Goal: Information Seeking & Learning: Find specific fact

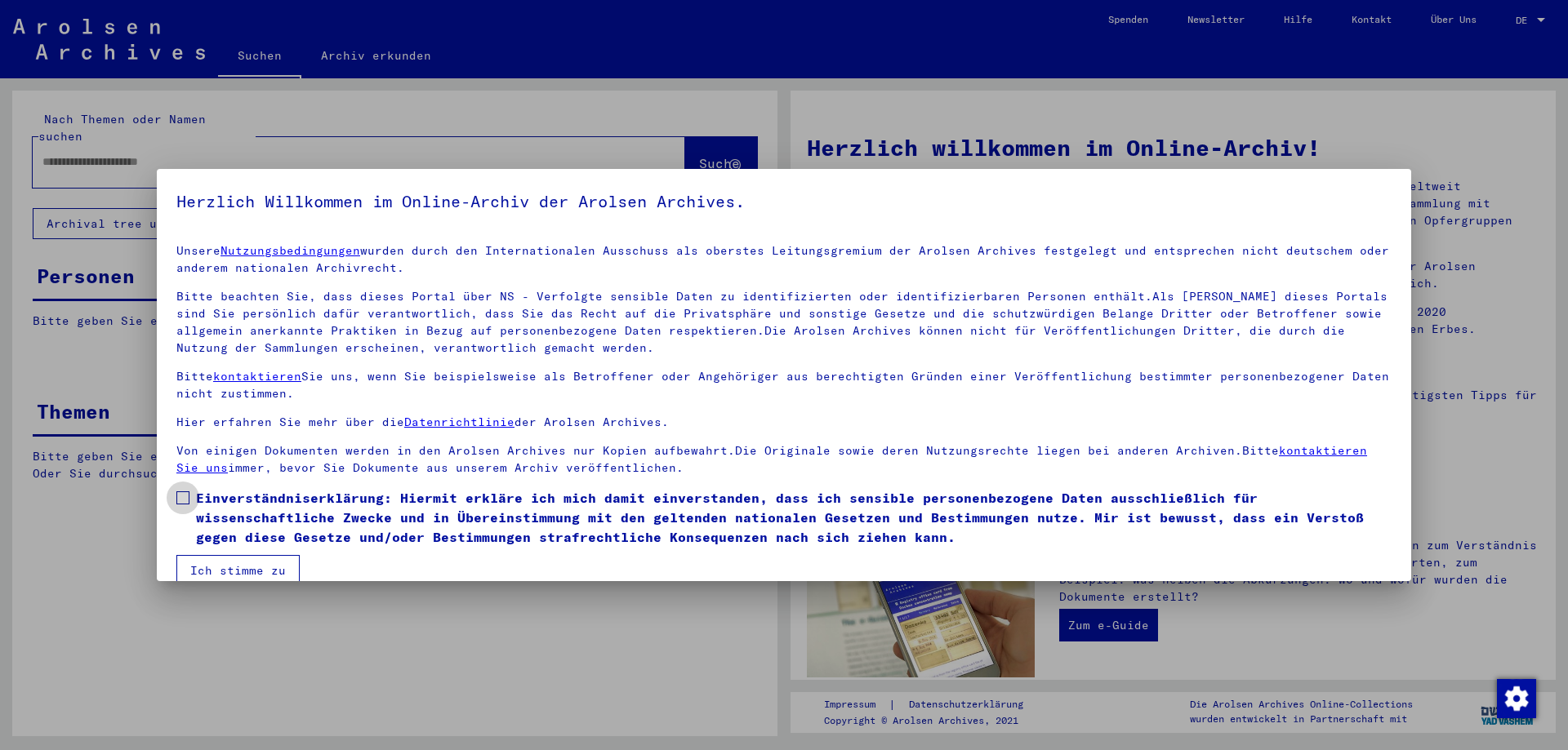
click at [178, 496] on span at bounding box center [182, 497] width 13 height 13
click at [220, 562] on button "Ich stimme zu" at bounding box center [238, 570] width 123 height 31
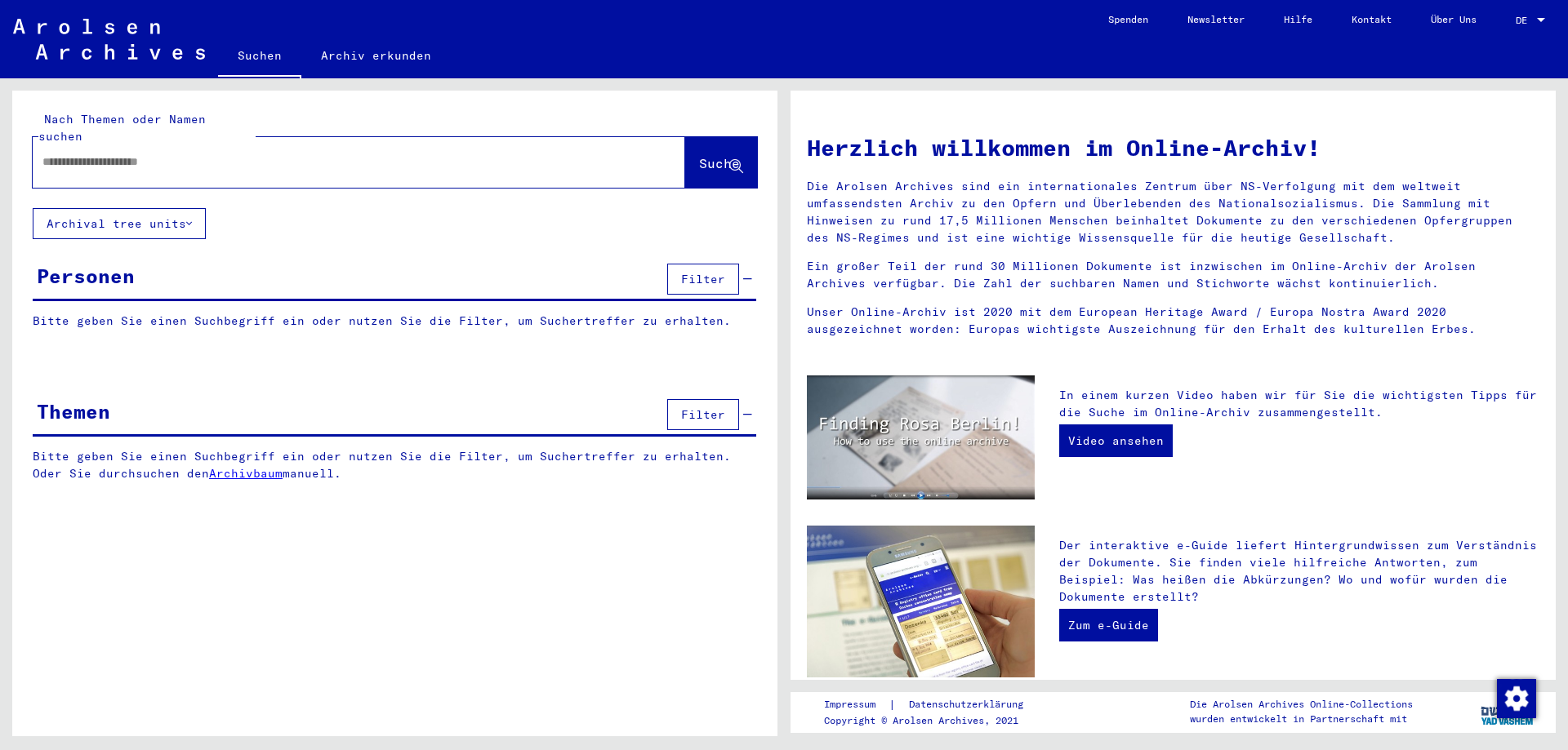
click at [60, 154] on input "text" at bounding box center [339, 161] width 594 height 17
type input "**********"
click at [699, 156] on span "Suche" at bounding box center [719, 163] width 41 height 16
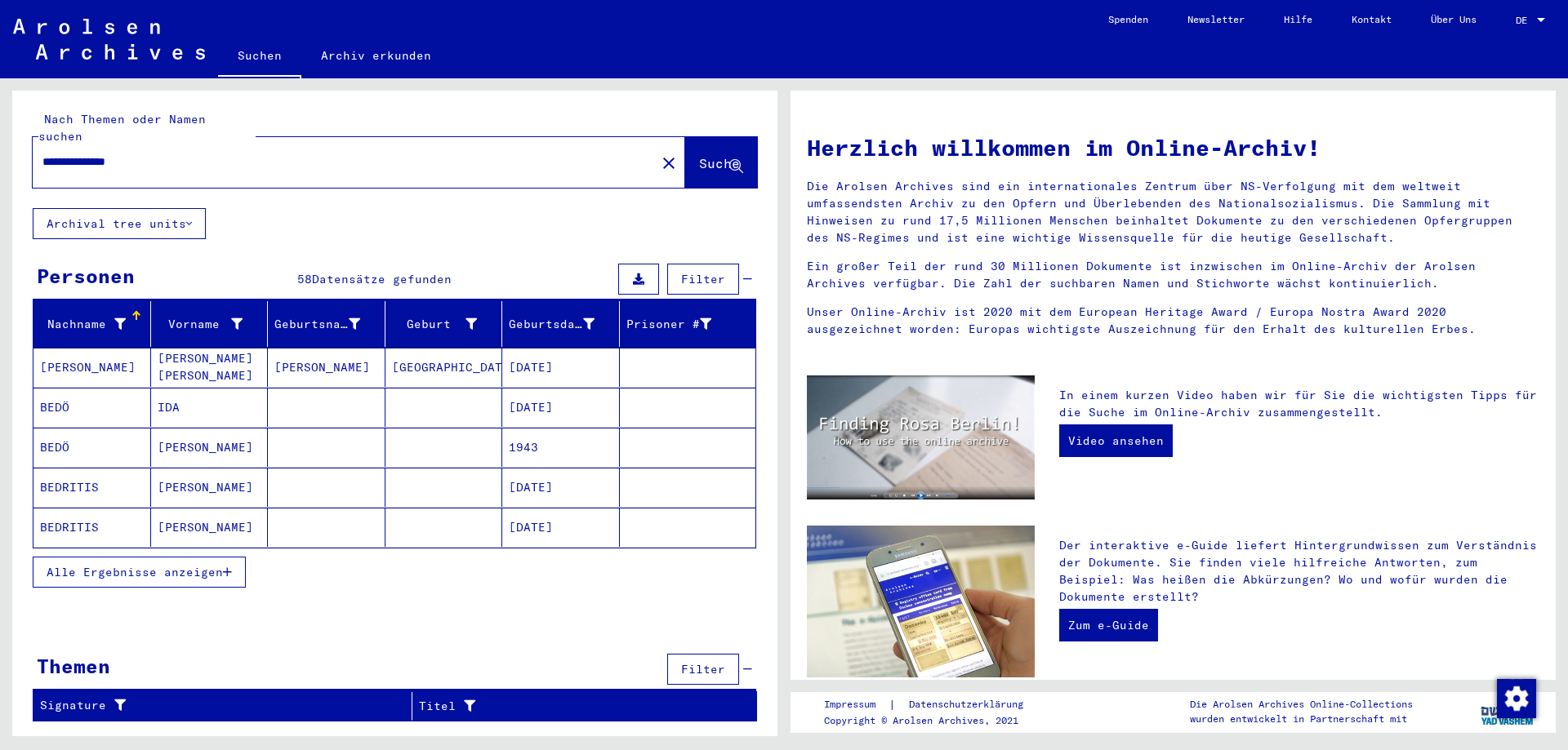
click at [192, 565] on span "Alle Ergebnisse anzeigen" at bounding box center [135, 572] width 176 height 15
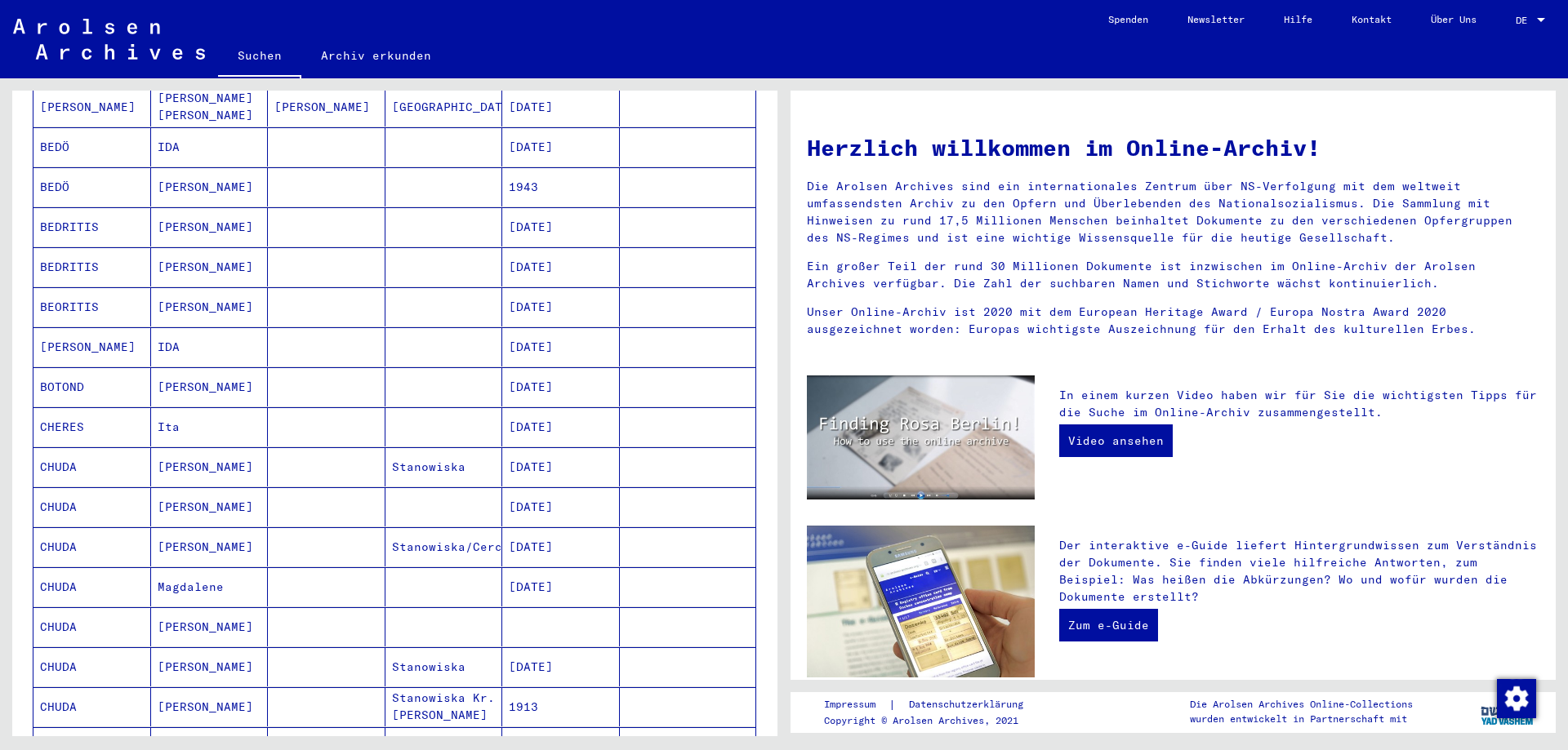
scroll to position [353, 0]
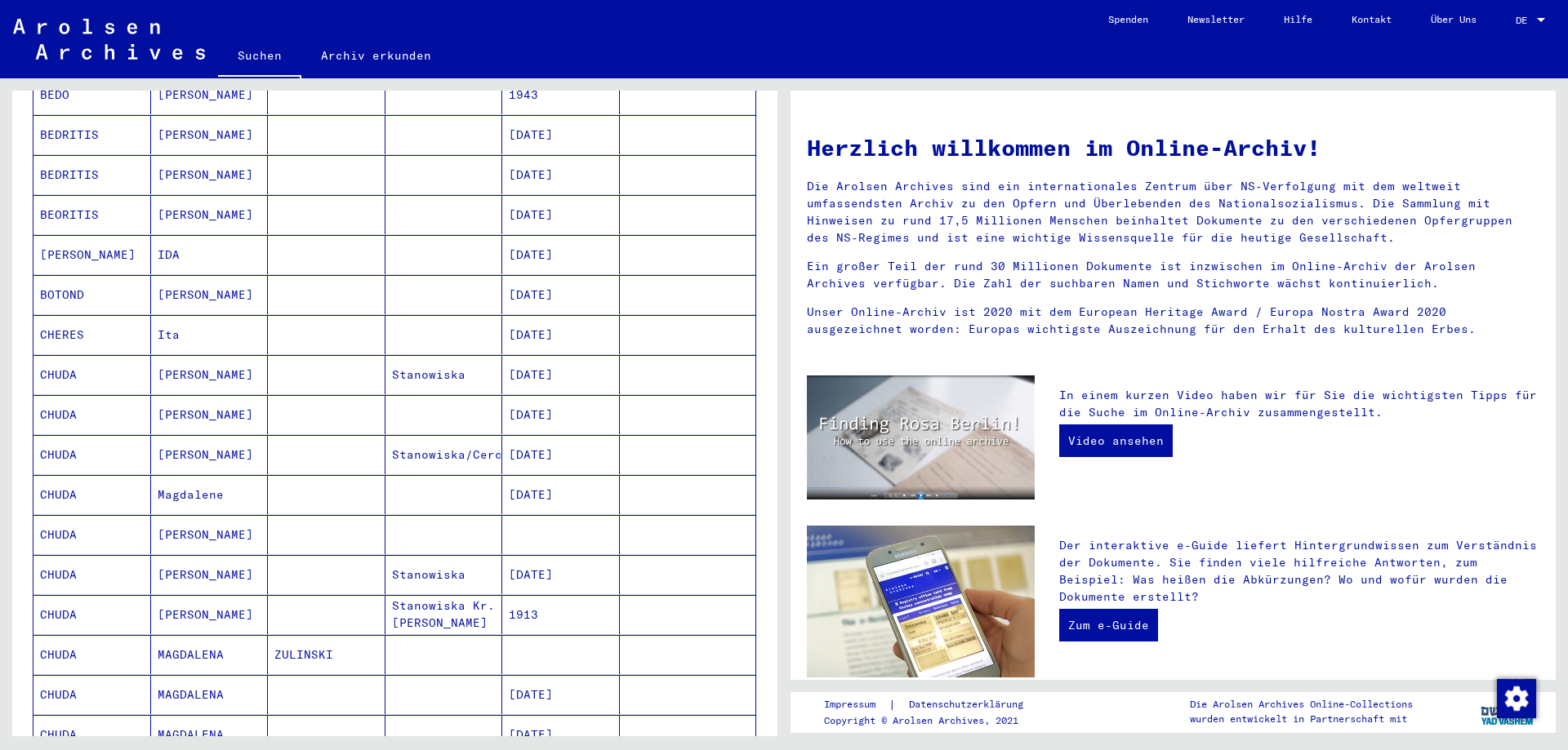
click at [556, 359] on mat-cell "[DATE]" at bounding box center [561, 375] width 118 height 40
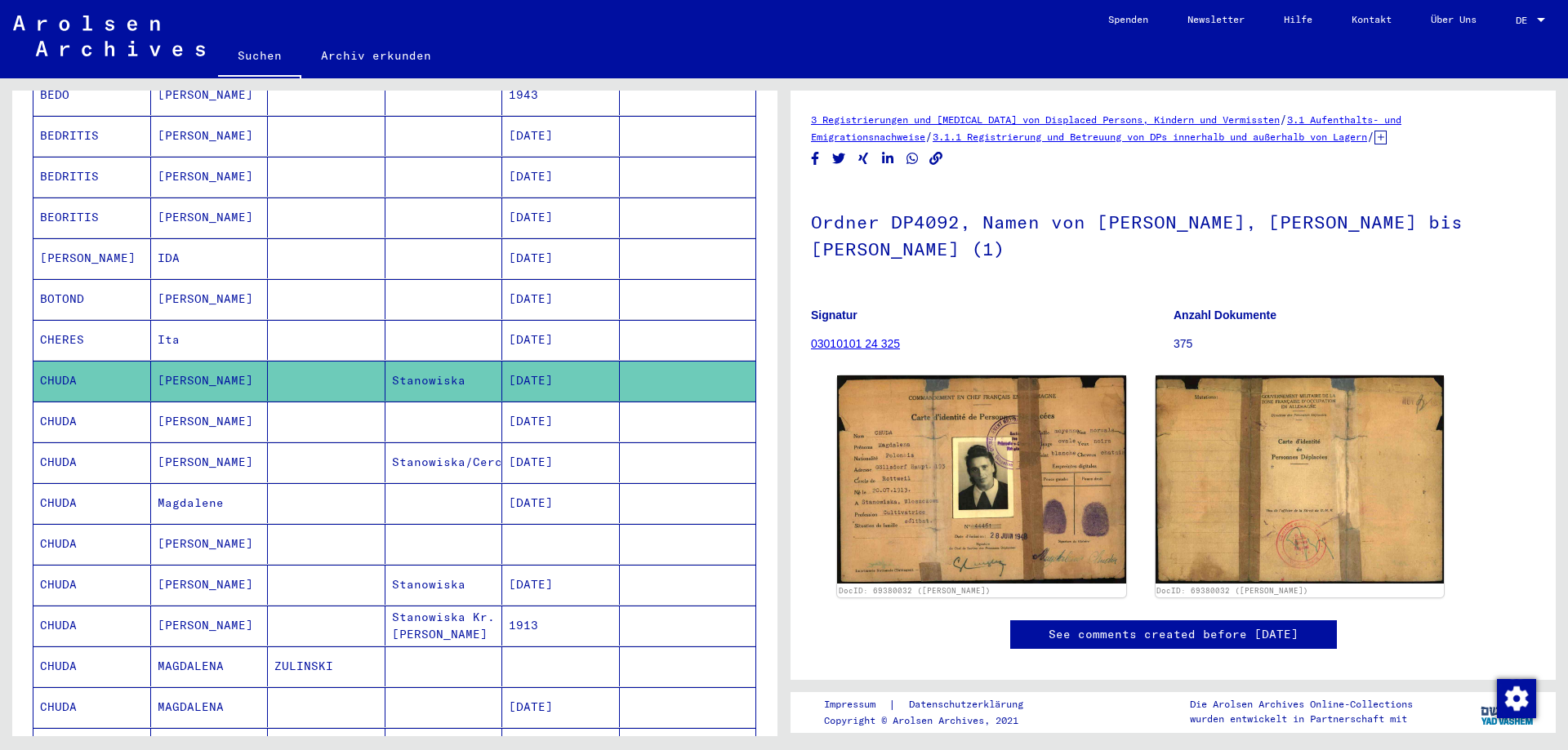
click at [569, 406] on mat-cell "[DATE]" at bounding box center [561, 421] width 118 height 40
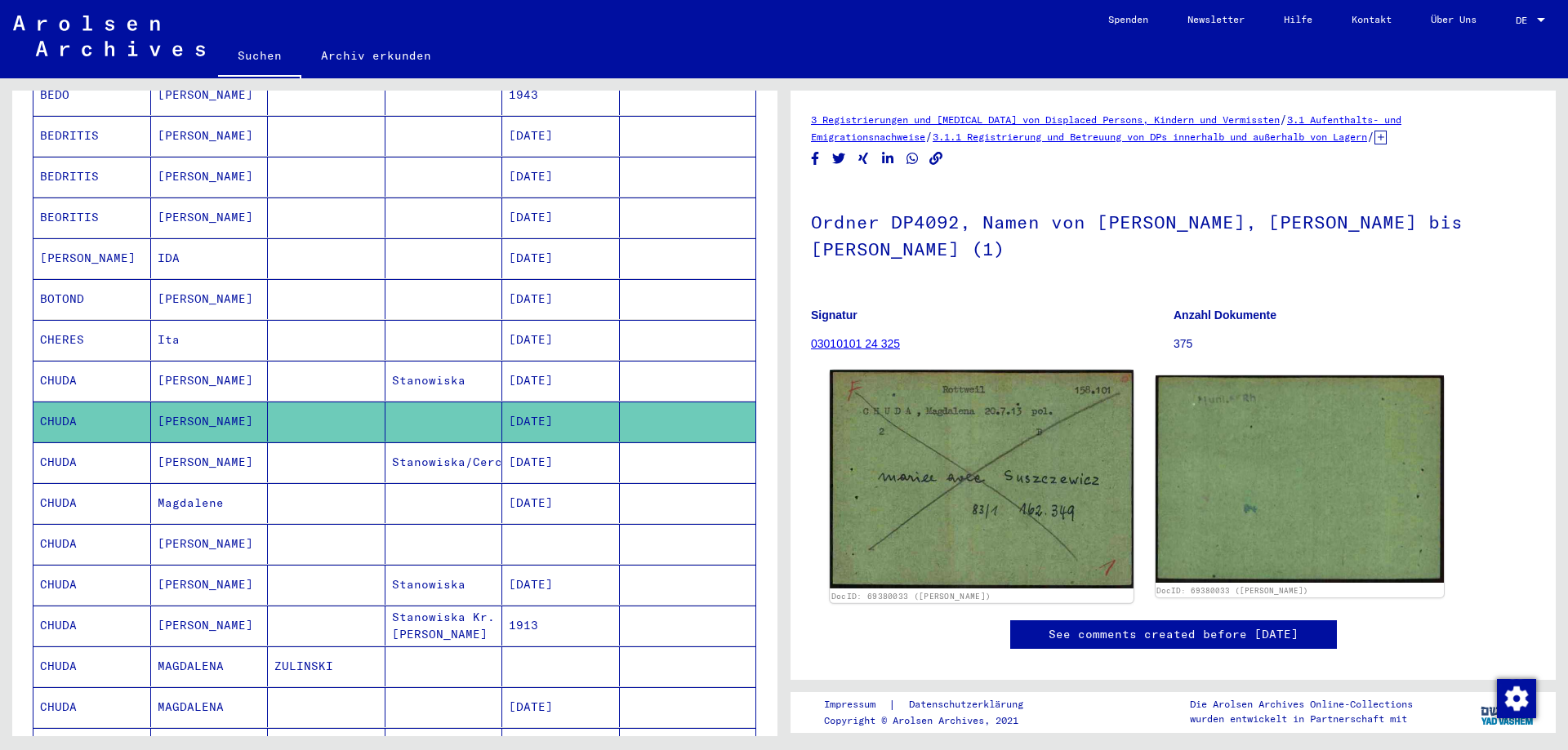
click at [1007, 447] on img at bounding box center [981, 479] width 303 height 219
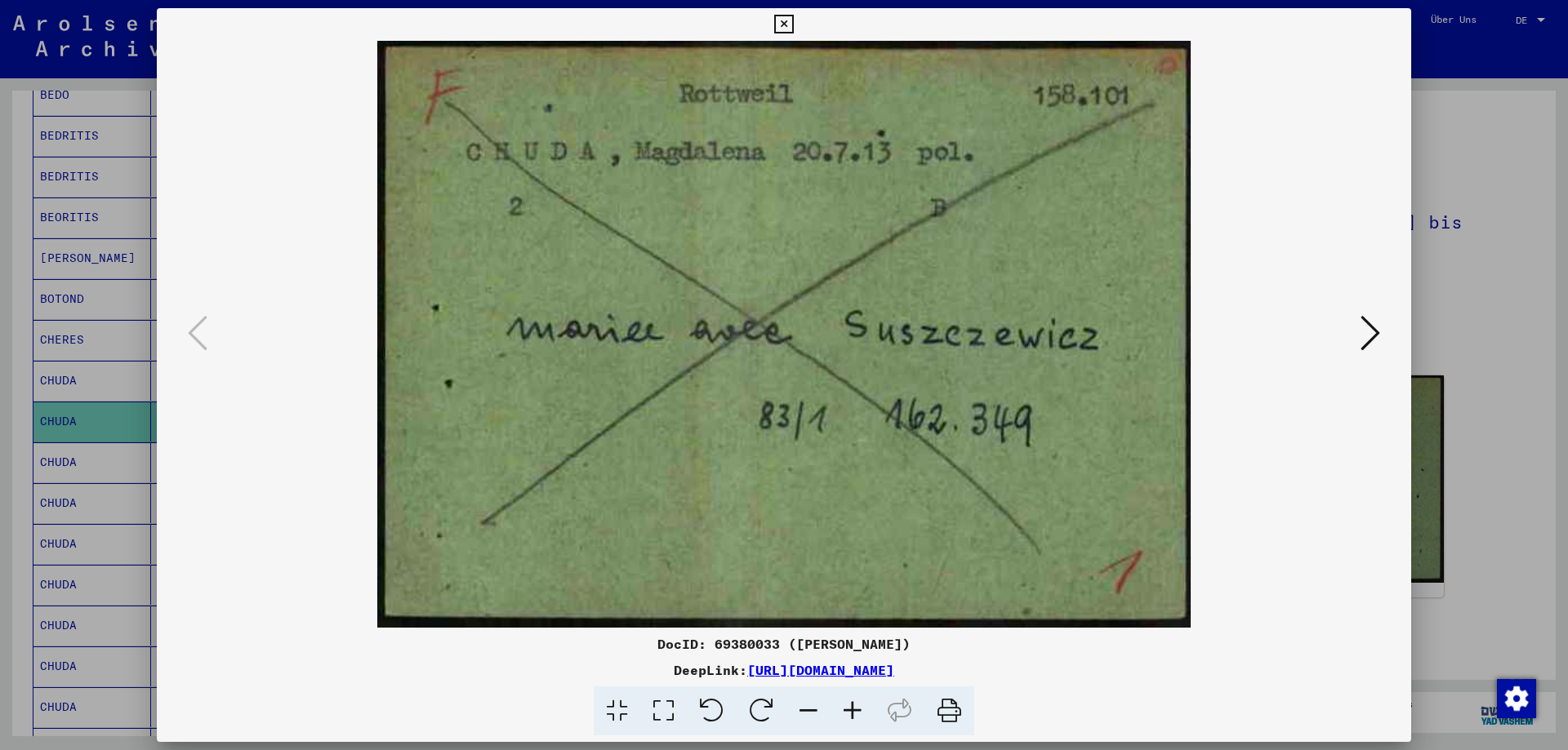
click at [1372, 334] on icon at bounding box center [1371, 333] width 20 height 40
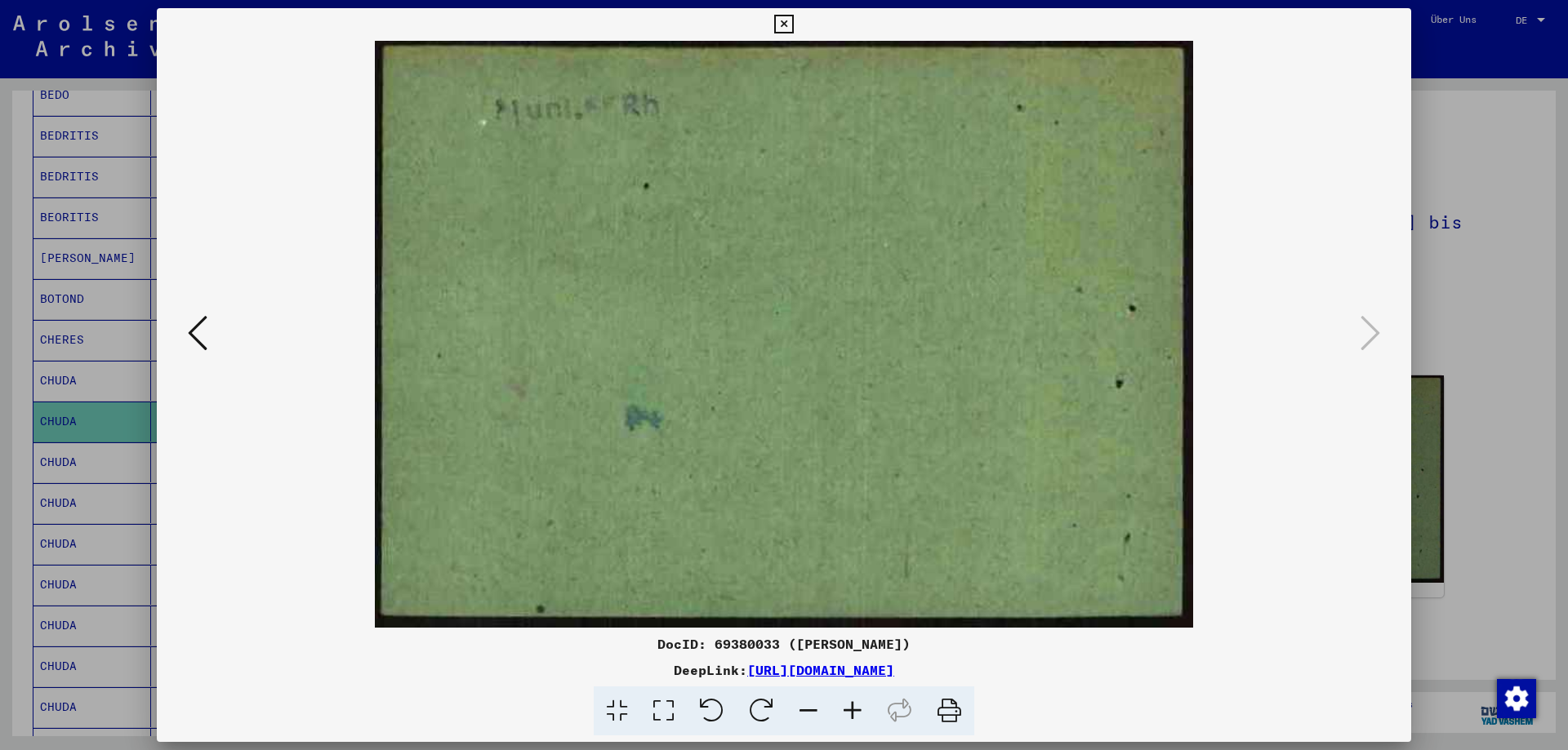
click at [195, 328] on icon at bounding box center [198, 333] width 20 height 40
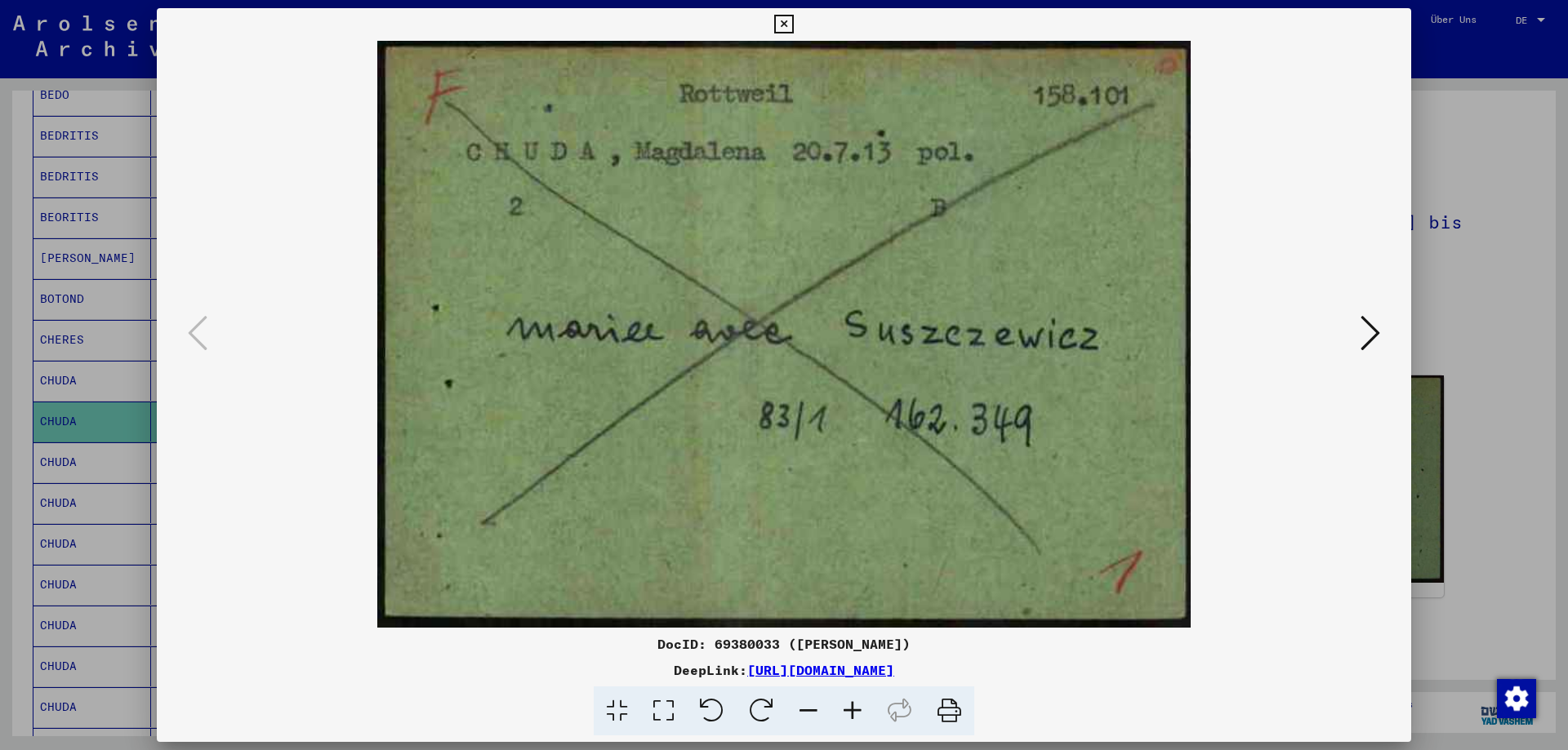
drag, startPoint x: 652, startPoint y: 643, endPoint x: 1096, endPoint y: 676, distance: 445.2
click at [1096, 676] on div "DocID: 69380033 ([PERSON_NAME]) DeepLink: [URL][DOMAIN_NAME]" at bounding box center [784, 685] width 1255 height 102
copy div "DocID: 69380033 ([PERSON_NAME]) DeepLink: [URL][DOMAIN_NAME]"
